Goal: Task Accomplishment & Management: Use online tool/utility

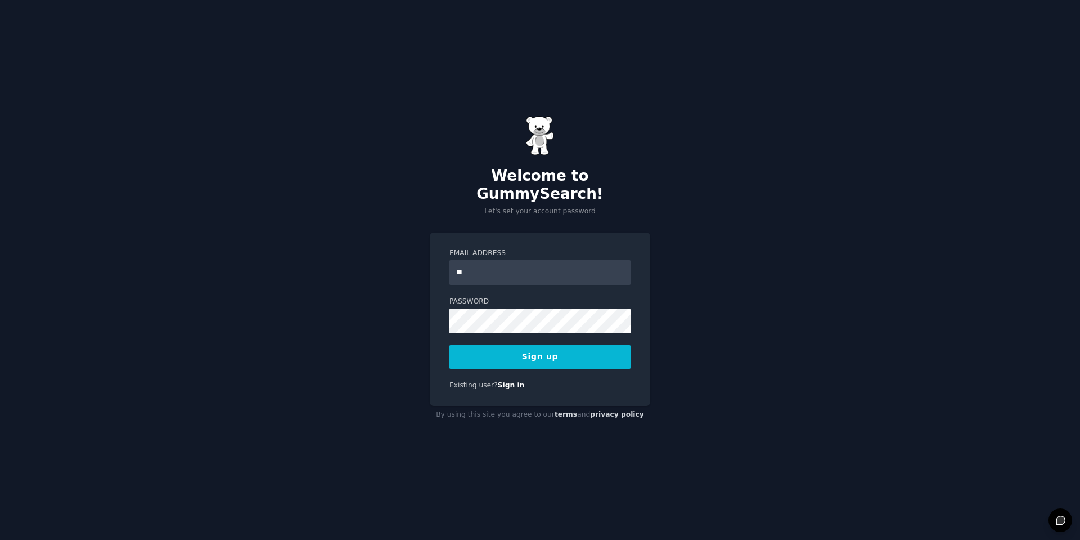
type input "**********"
click at [524, 345] on button "Sign up" at bounding box center [540, 357] width 181 height 24
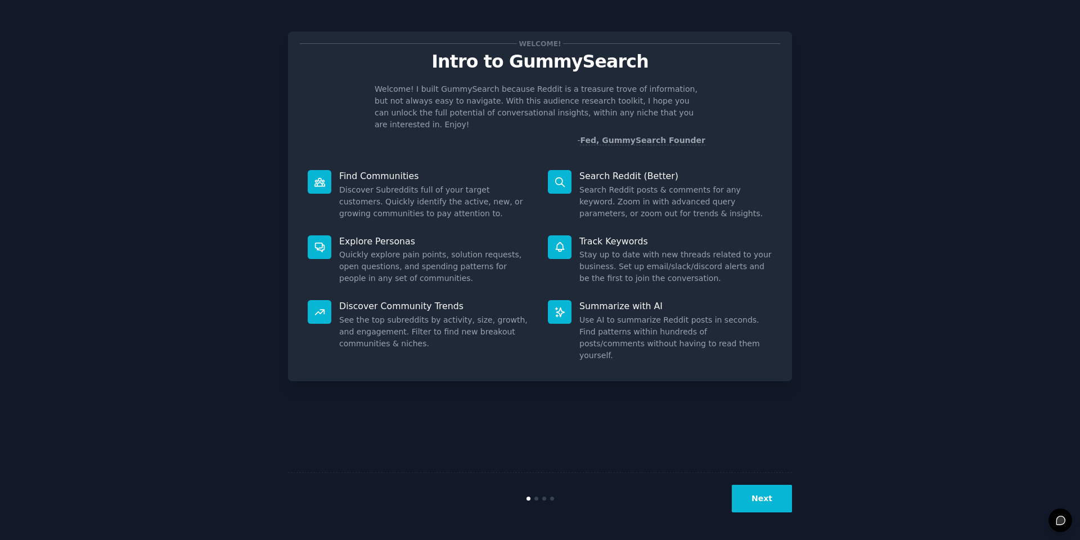
click at [752, 488] on button "Next" at bounding box center [762, 499] width 60 height 28
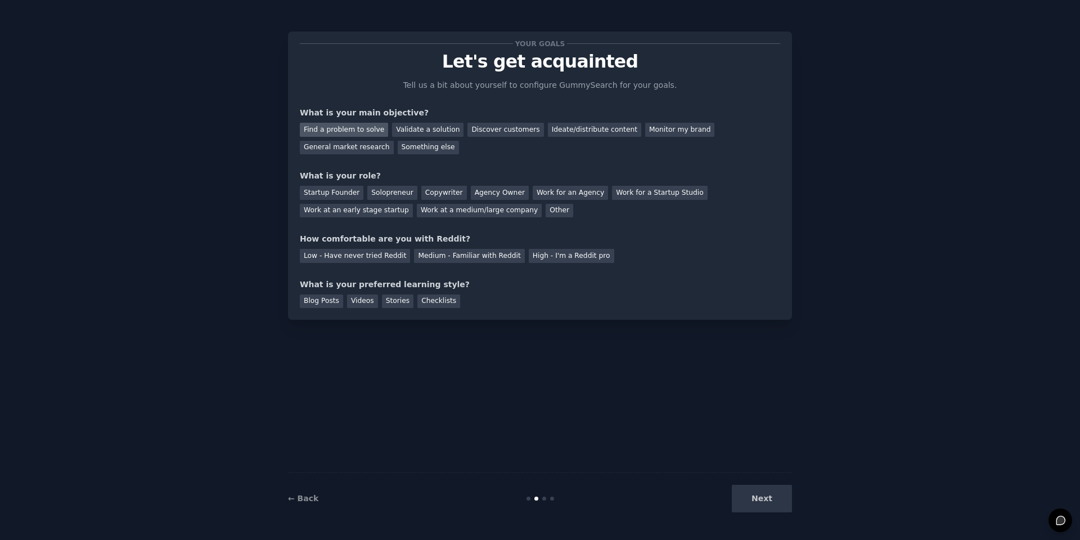
click at [343, 133] on div "Find a problem to solve" at bounding box center [344, 130] width 88 height 14
click at [336, 191] on div "Startup Founder" at bounding box center [332, 193] width 64 height 14
click at [464, 261] on div "Medium - Familiar with Reddit" at bounding box center [469, 256] width 110 height 14
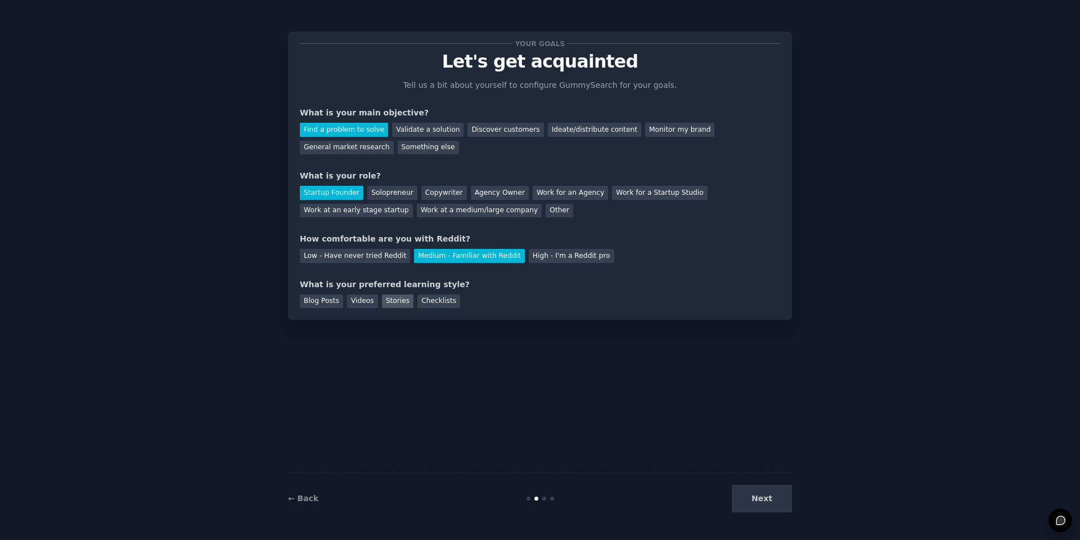
click at [405, 302] on div "Stories" at bounding box center [398, 301] width 32 height 14
click at [776, 494] on button "Next" at bounding box center [762, 499] width 60 height 28
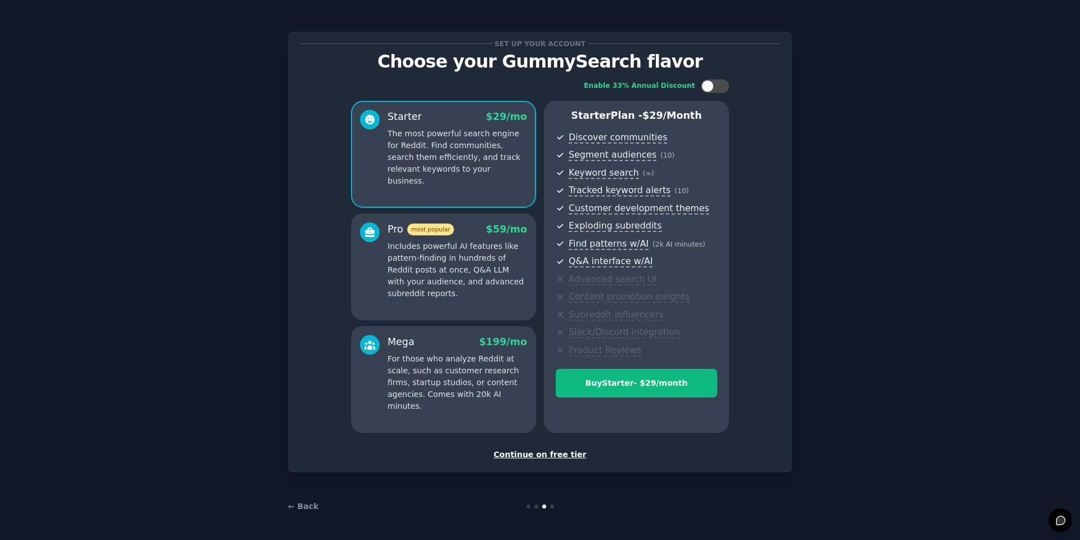
click at [551, 456] on div "Continue on free tier" at bounding box center [540, 454] width 481 height 12
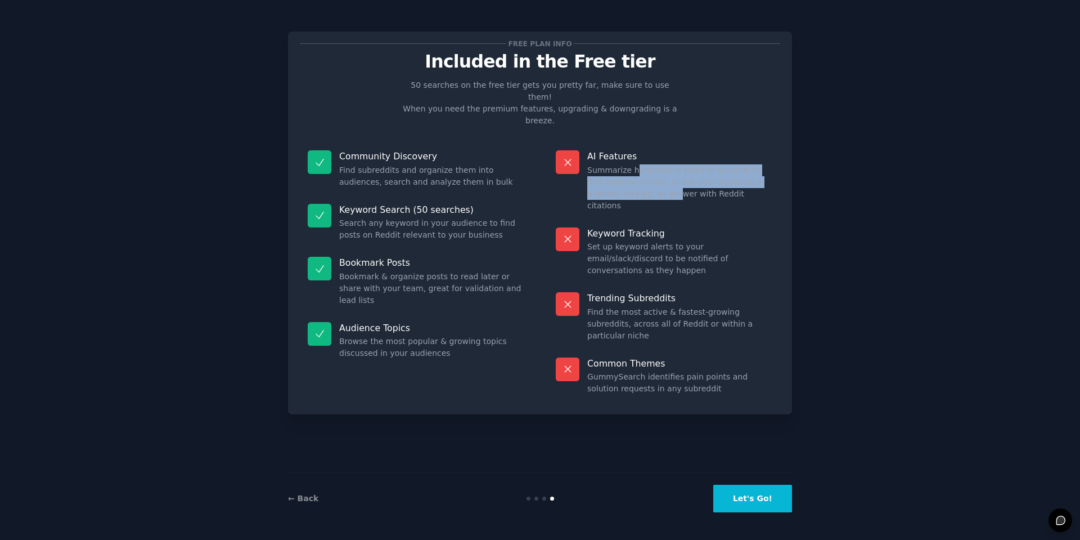
drag, startPoint x: 631, startPoint y: 142, endPoint x: 639, endPoint y: 169, distance: 28.7
click at [639, 169] on dd "Summarize hundreds of posts in seconds to find common trends, or ask your audie…" at bounding box center [679, 187] width 185 height 47
click at [750, 497] on button "Let's Go!" at bounding box center [753, 499] width 79 height 28
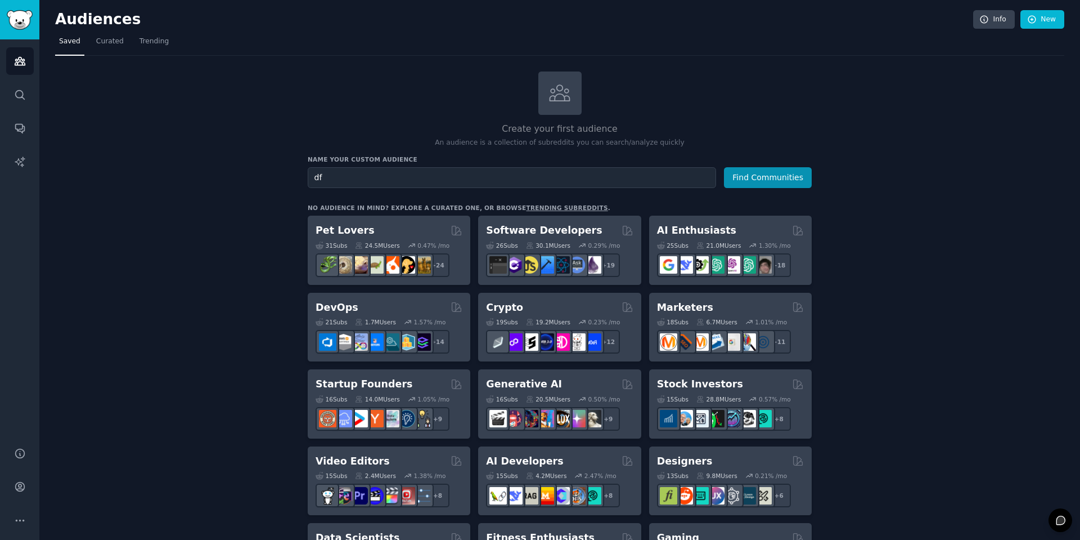
type input "d"
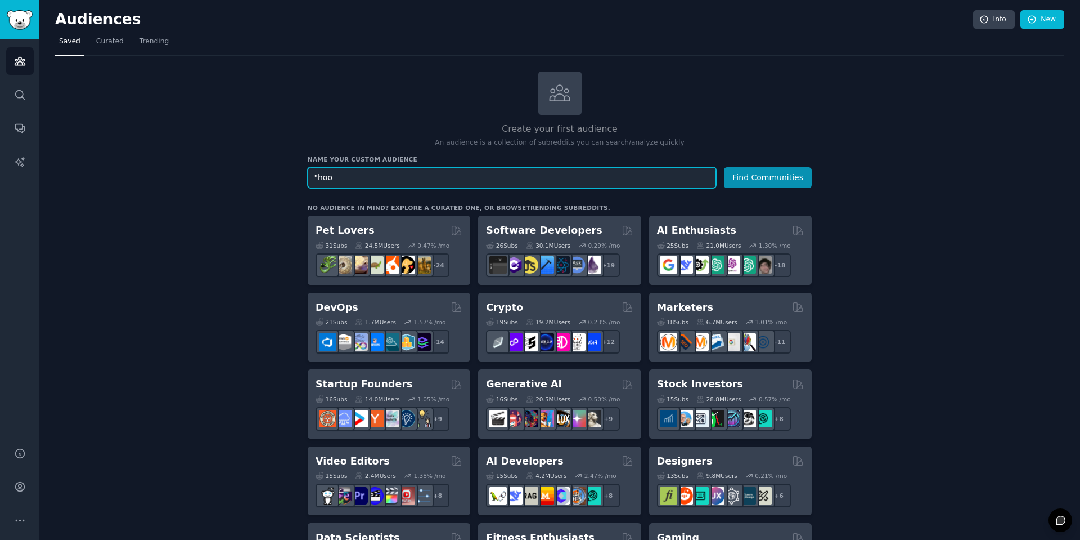
click at [353, 173] on input ""hoo" at bounding box center [512, 177] width 409 height 21
click at [340, 180] on input ""ho" at bounding box center [512, 177] width 409 height 21
paste input "Hobbyist astrologers"
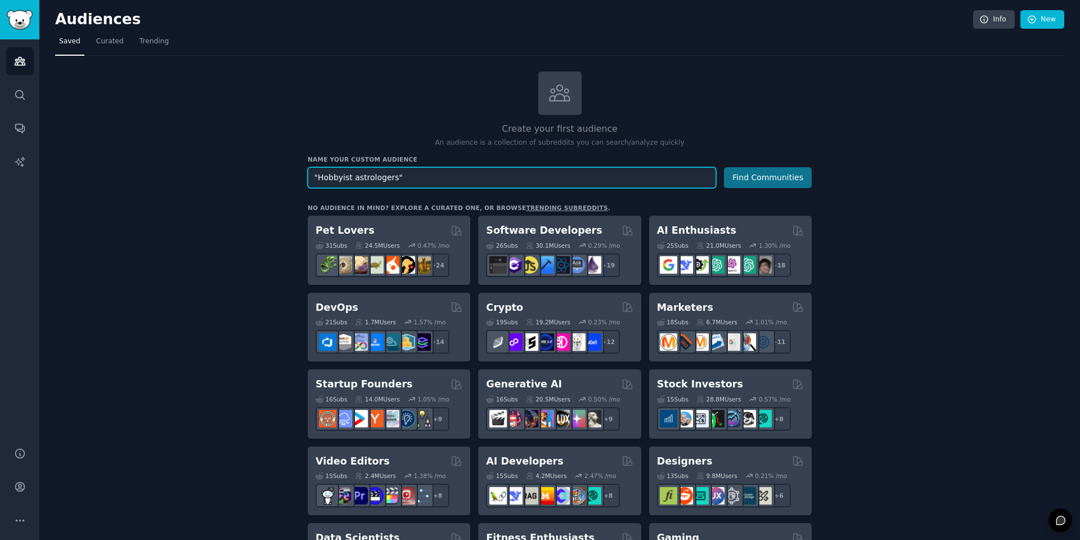
type input ""Hobbyist astrologers""
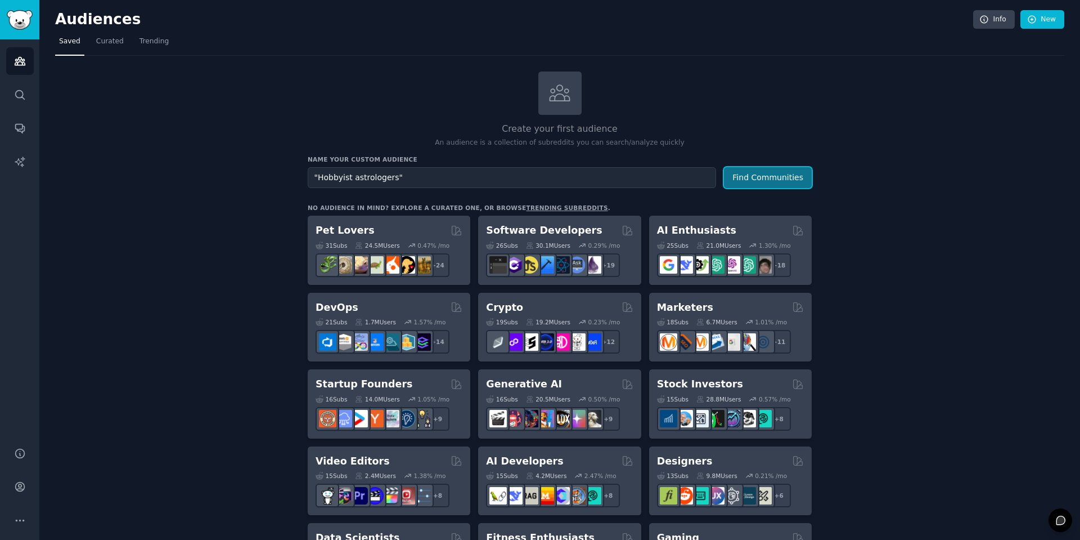
click at [761, 173] on button "Find Communities" at bounding box center [768, 177] width 88 height 21
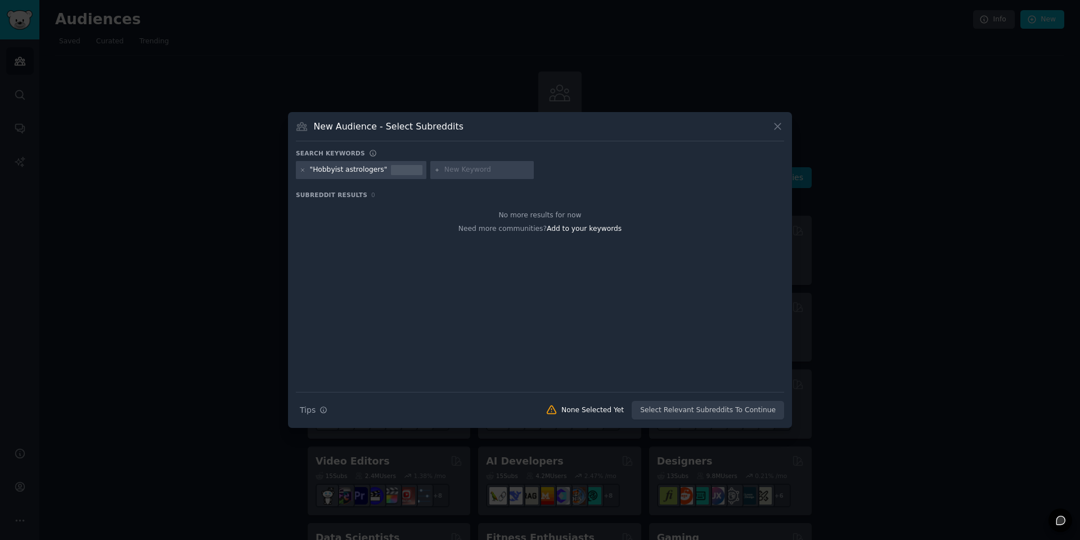
click at [483, 172] on input "text" at bounding box center [488, 170] width 86 height 10
type input "ai for astrology"
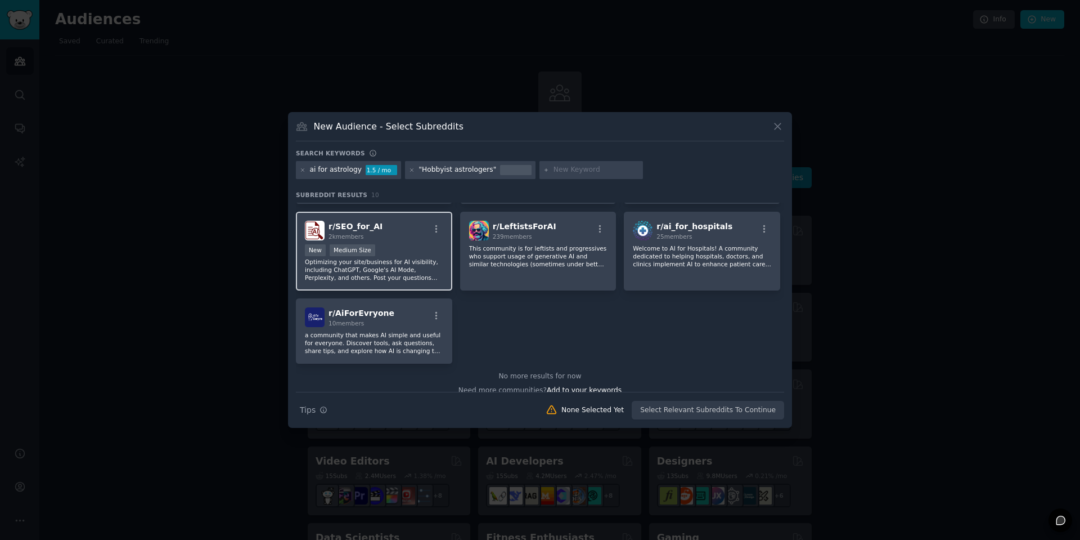
scroll to position [176, 0]
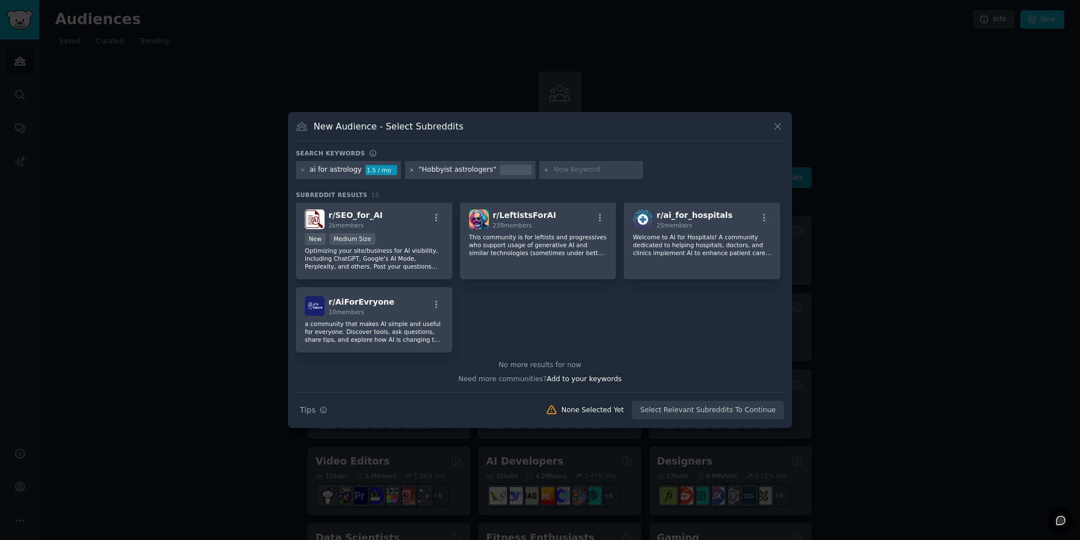
click at [409, 170] on icon at bounding box center [412, 170] width 6 height 6
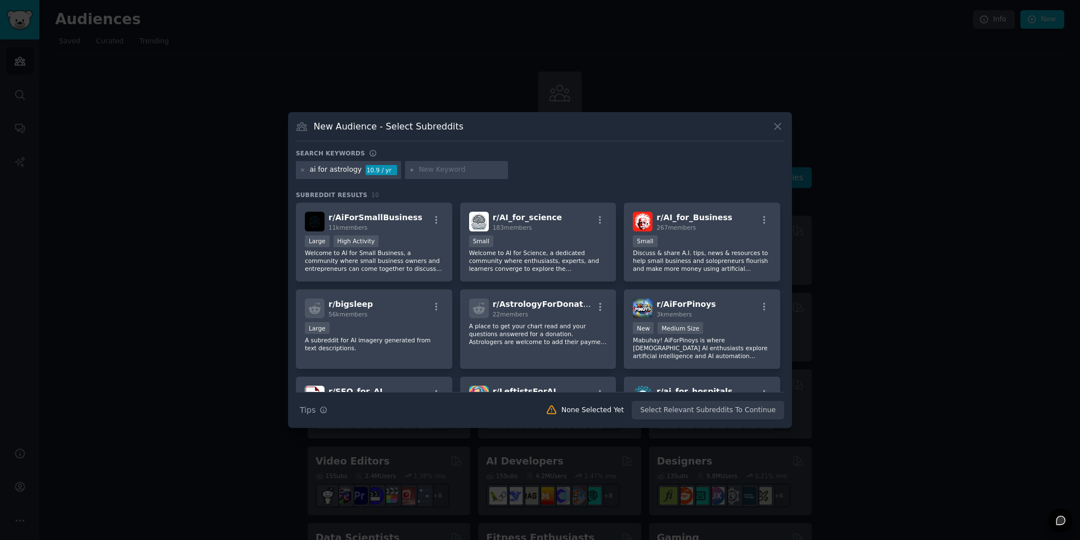
click at [333, 170] on div "ai for astrology" at bounding box center [336, 170] width 52 height 10
click at [330, 173] on div "ai for astrology" at bounding box center [336, 170] width 52 height 10
click at [331, 173] on div "ai for astrology" at bounding box center [336, 170] width 52 height 10
click at [341, 168] on div "ai for astrology" at bounding box center [336, 170] width 52 height 10
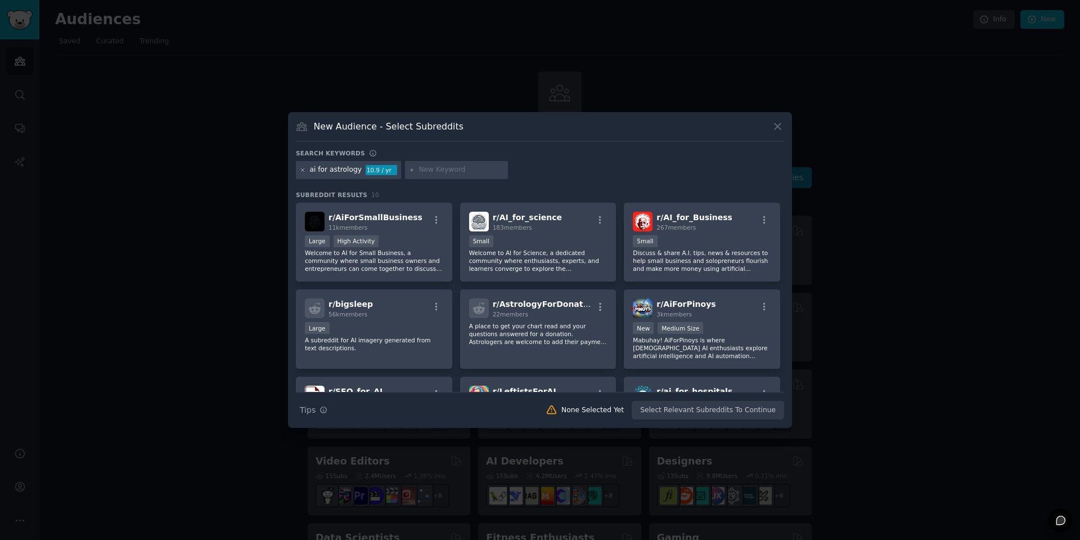
click at [303, 171] on icon at bounding box center [303, 170] width 6 height 6
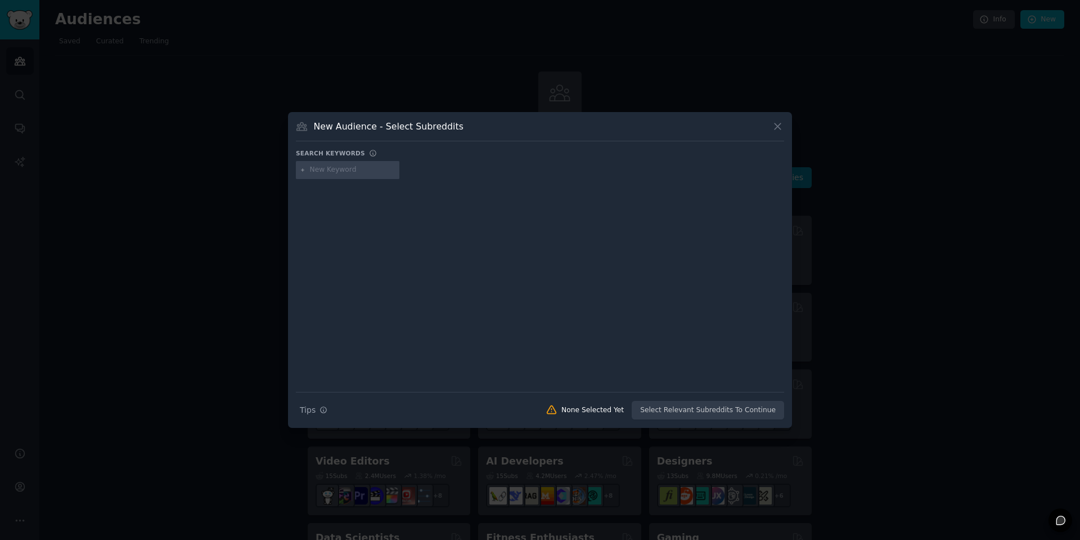
click at [351, 170] on input "text" at bounding box center [353, 170] width 86 height 10
type input "ai astrology"
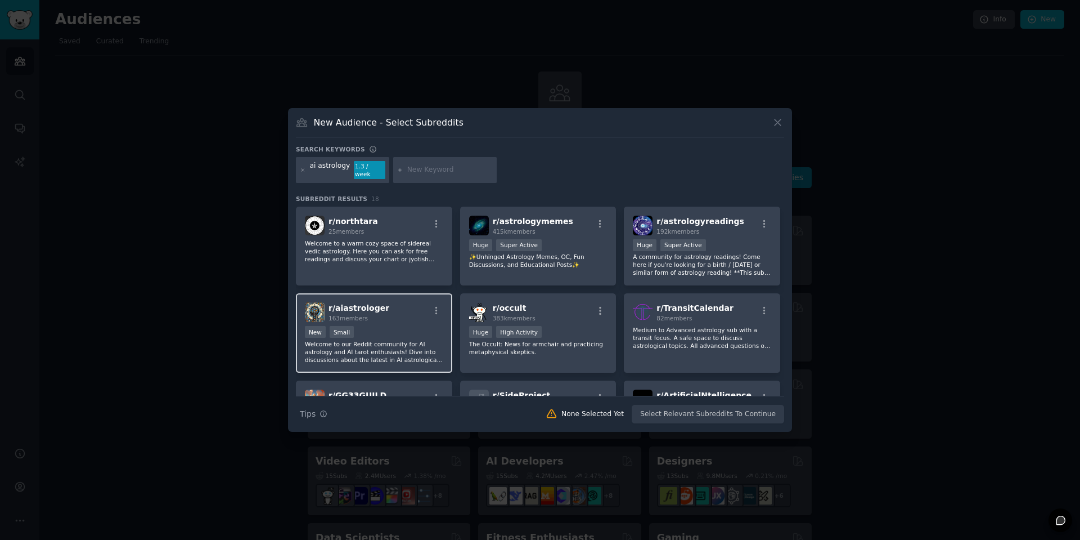
click at [390, 330] on div "100 - 1000 members New Small" at bounding box center [374, 333] width 138 height 14
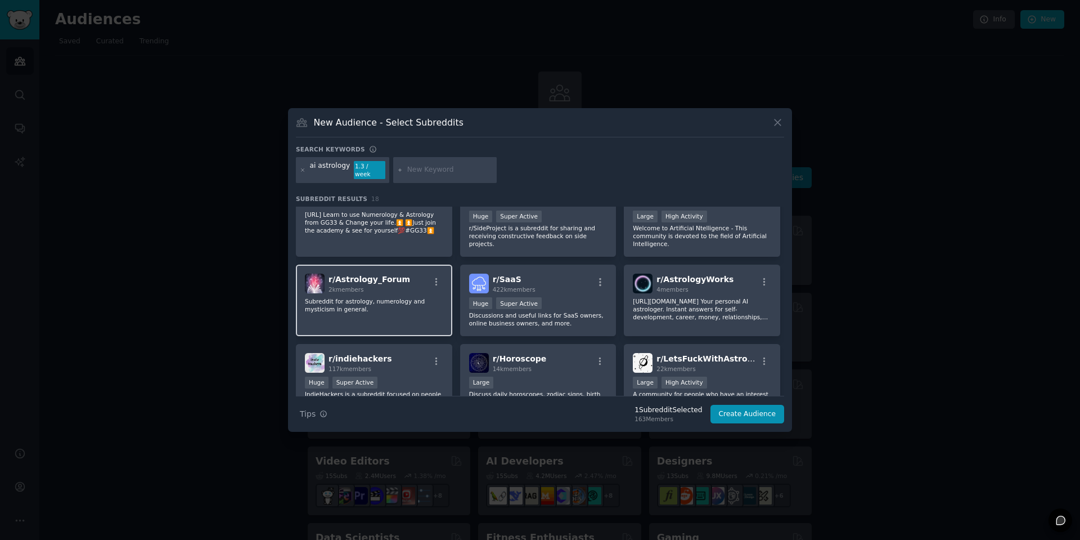
scroll to position [135, 0]
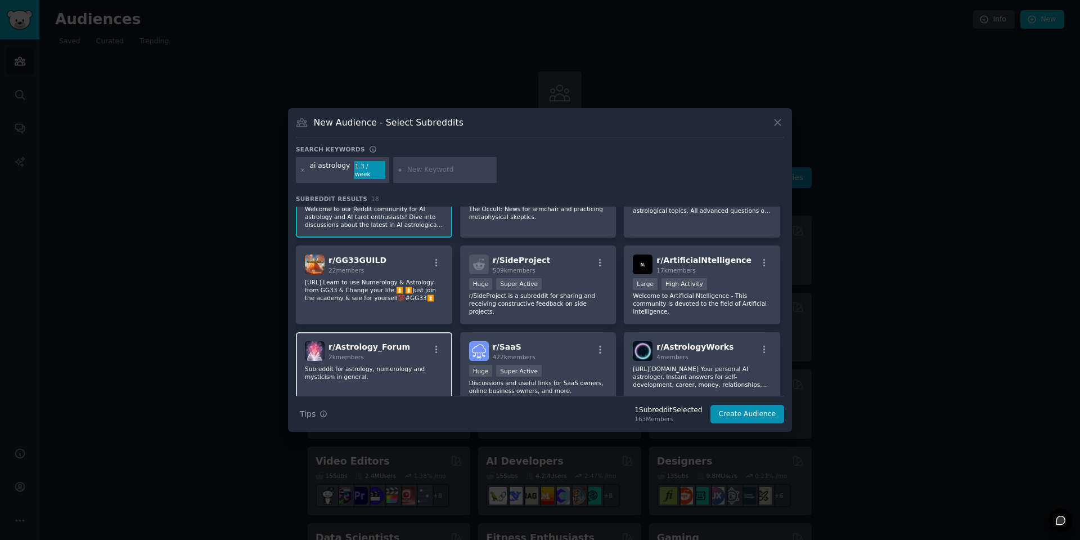
click at [413, 365] on p "Subreddit for astrology, numerology and mysticism in general." at bounding box center [374, 373] width 138 height 16
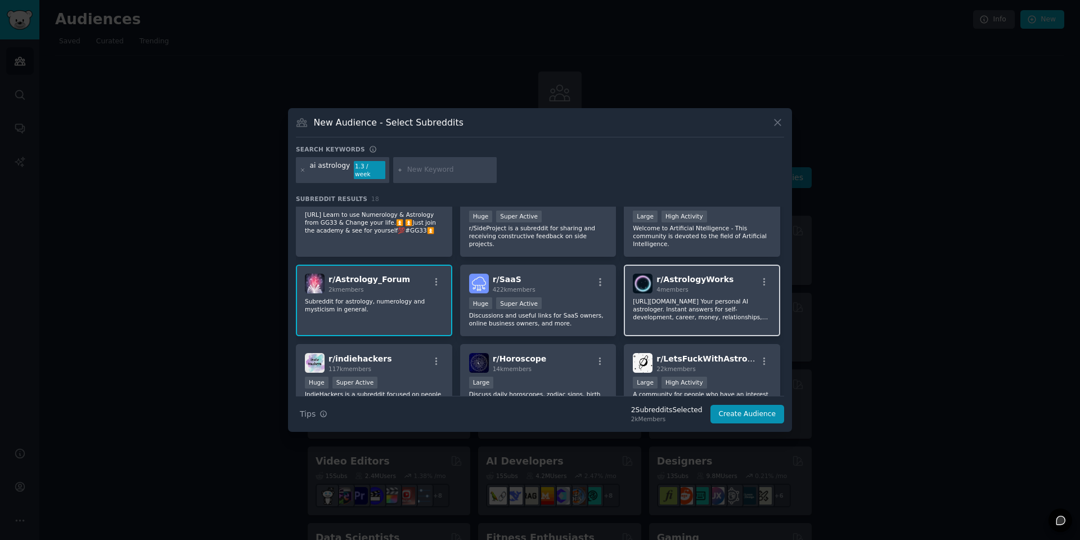
scroll to position [270, 0]
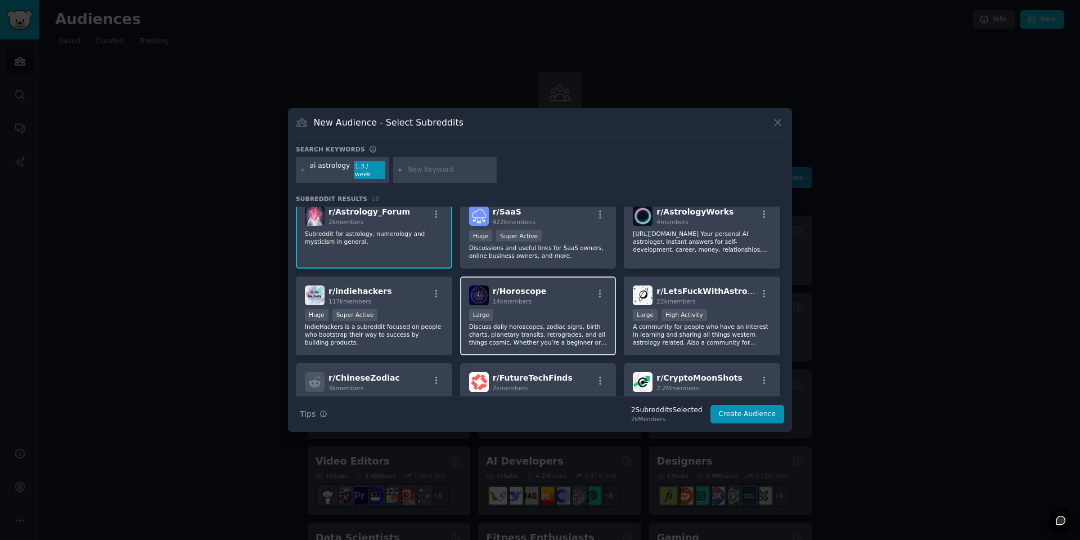
click at [567, 322] on p "Discuss daily horoscopes, zodiac signs, birth charts, planetary transits, retro…" at bounding box center [538, 334] width 138 height 24
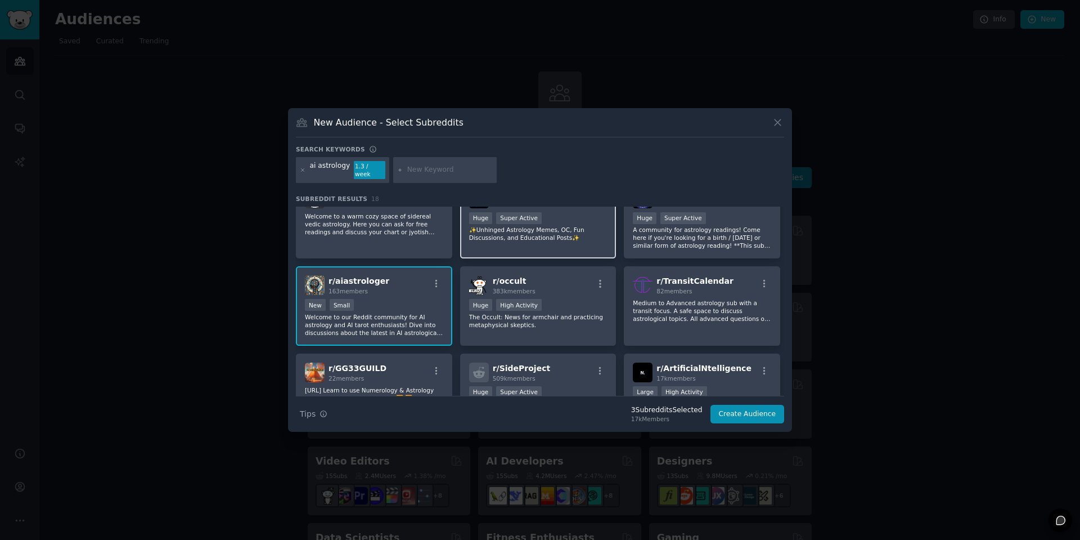
scroll to position [0, 0]
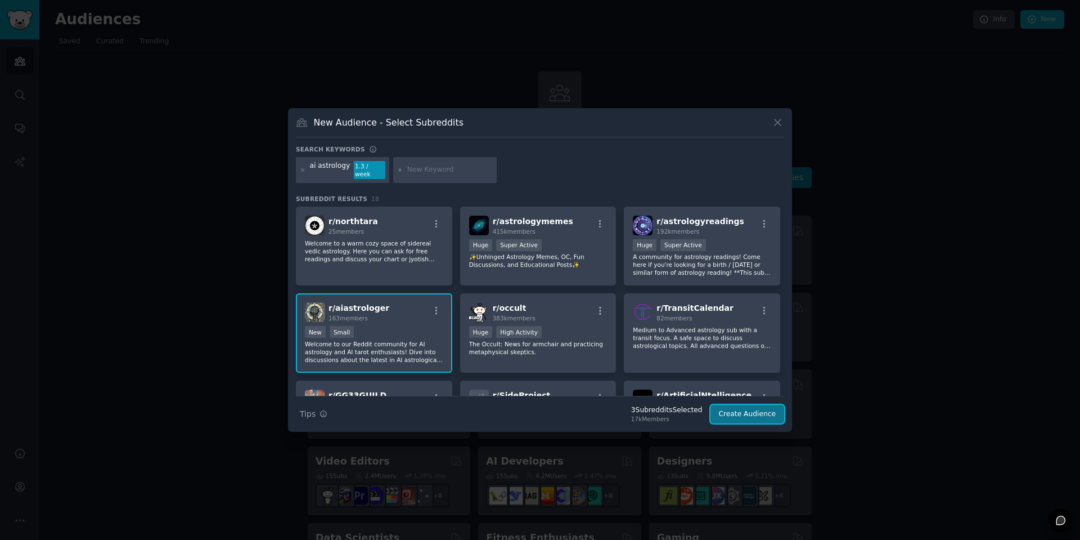
click at [745, 411] on button "Create Audience" at bounding box center [748, 414] width 74 height 19
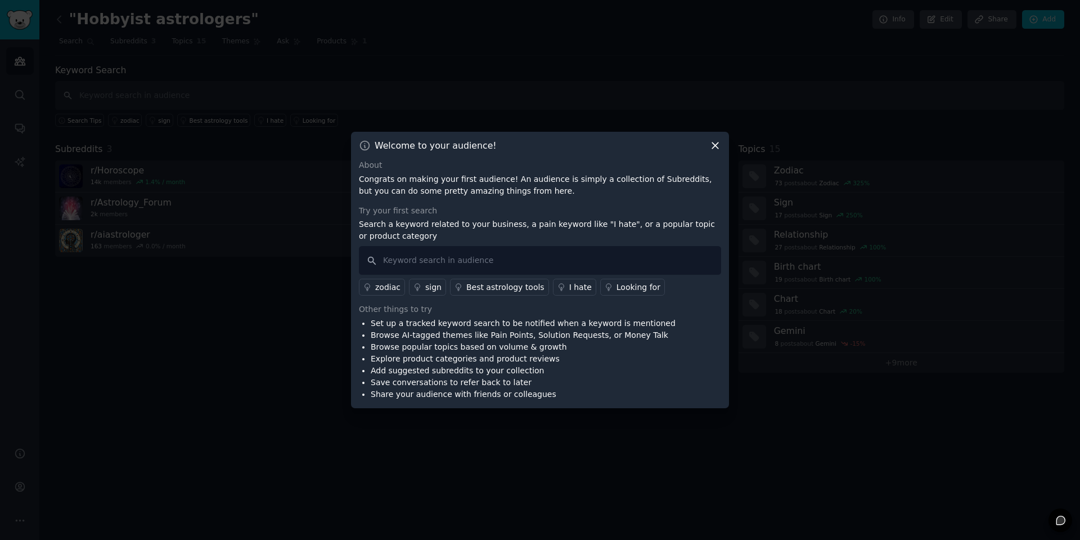
click at [497, 291] on div "Best astrology tools" at bounding box center [506, 287] width 78 height 12
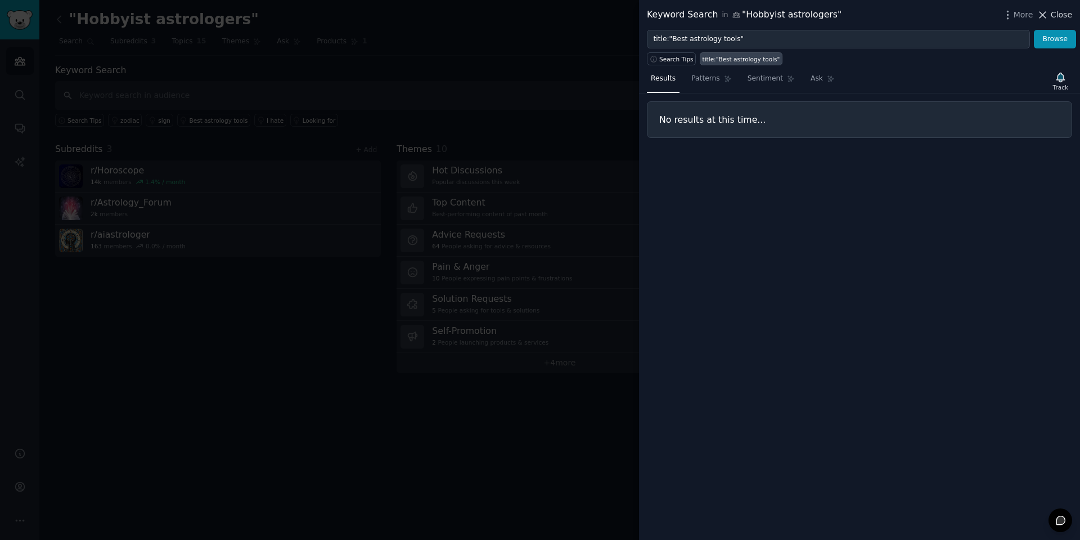
click at [1049, 20] on icon at bounding box center [1043, 15] width 12 height 12
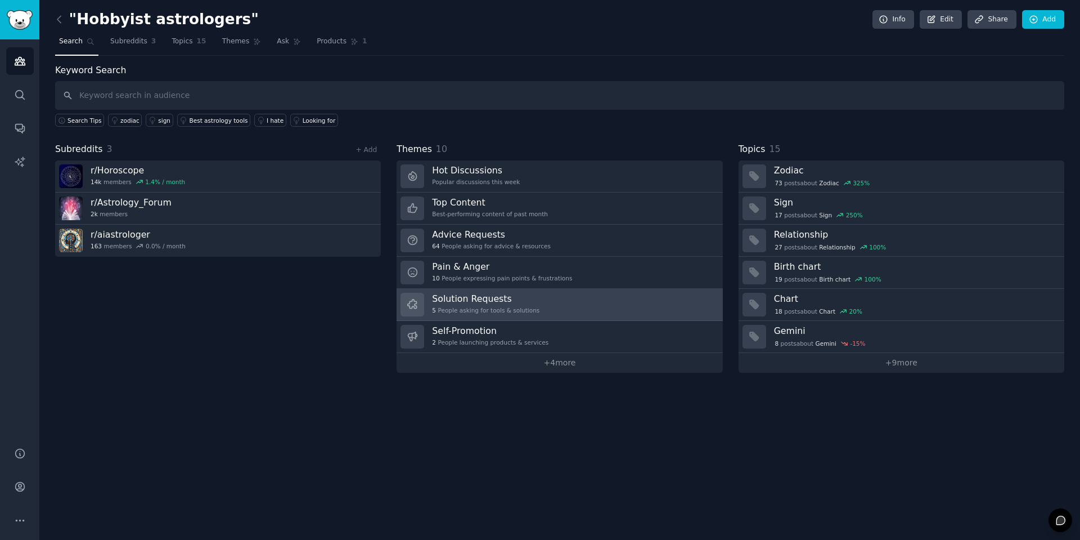
click at [481, 303] on h3 "Solution Requests" at bounding box center [485, 299] width 107 height 12
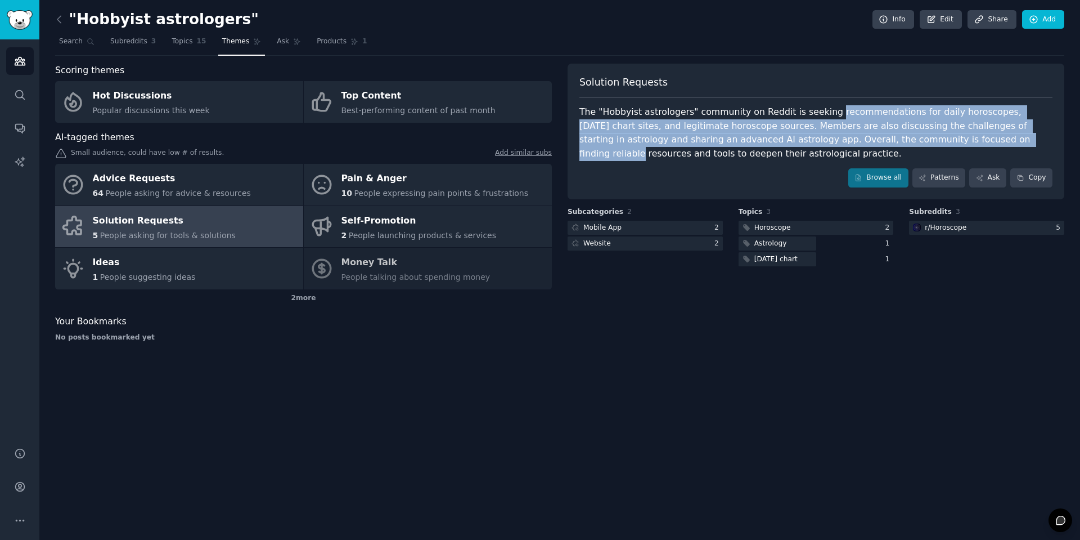
drag, startPoint x: 818, startPoint y: 115, endPoint x: 899, endPoint y: 135, distance: 84.1
click at [899, 135] on div "The "Hobbyist astrologers" community on Reddit is seeking recommendations for d…" at bounding box center [816, 132] width 473 height 55
click at [891, 176] on link "Browse all" at bounding box center [879, 177] width 60 height 19
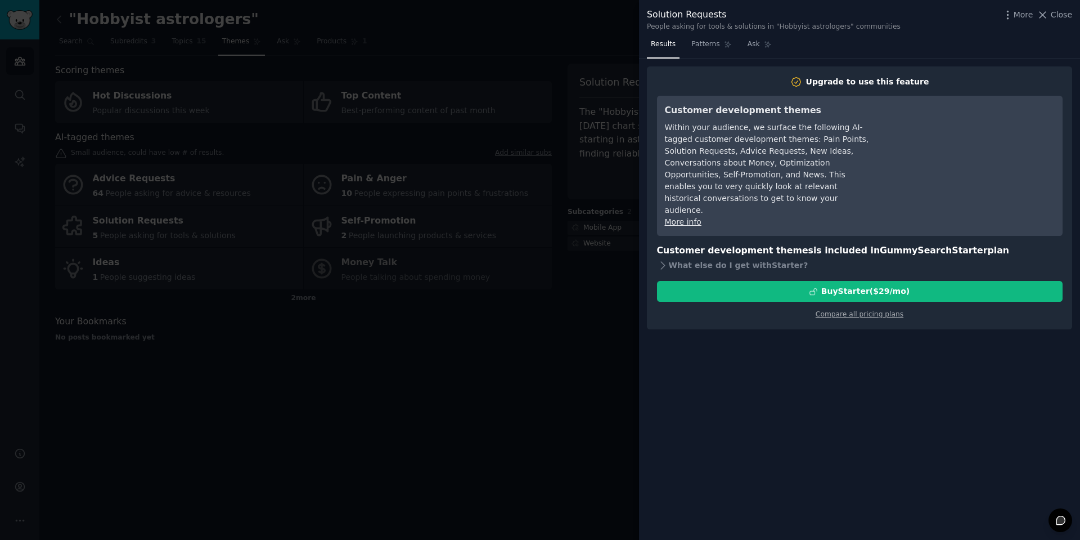
click at [593, 127] on div at bounding box center [540, 270] width 1080 height 540
